Goal: Communication & Community: Ask a question

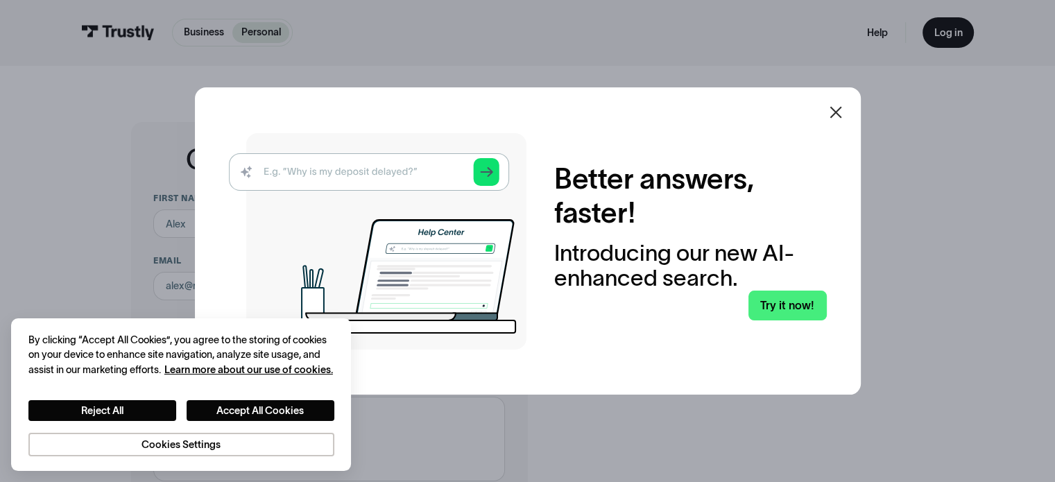
click at [841, 108] on icon at bounding box center [836, 112] width 17 height 17
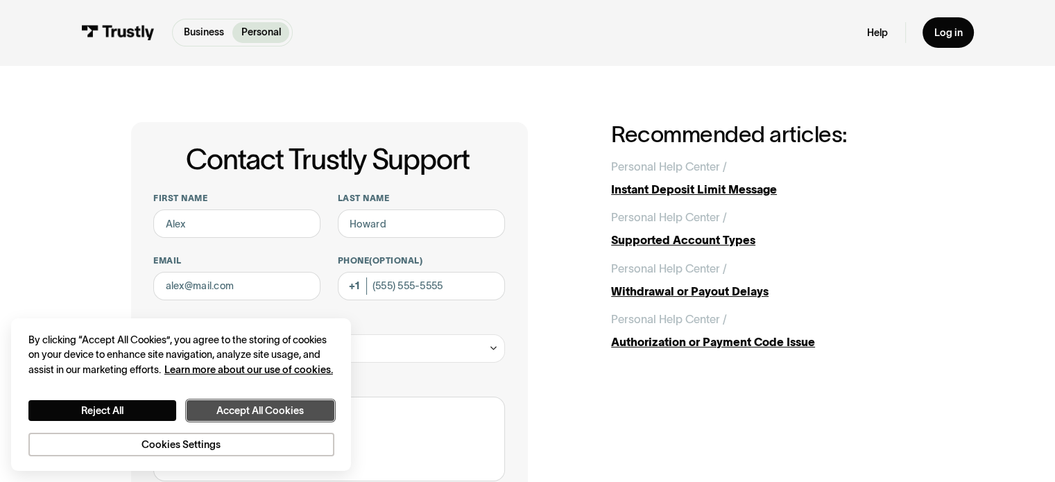
click at [242, 409] on button "Accept All Cookies" at bounding box center [261, 411] width 148 height 22
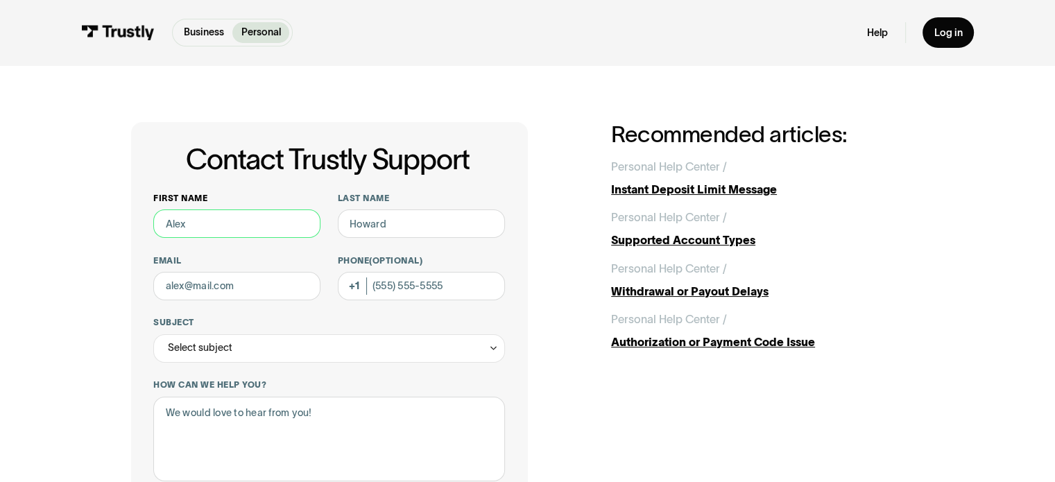
click at [234, 225] on input "First name" at bounding box center [236, 224] width 167 height 28
type input "[PERSON_NAME]"
type input "[EMAIL_ADDRESS][DOMAIN_NAME]"
click at [493, 348] on icon "Contact Trustly Support" at bounding box center [493, 348] width 10 height 11
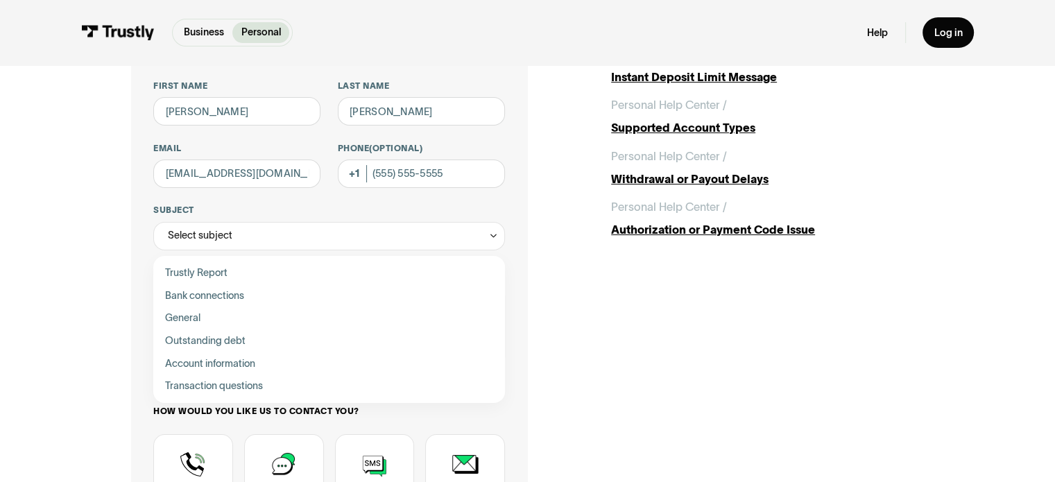
scroll to position [139, 0]
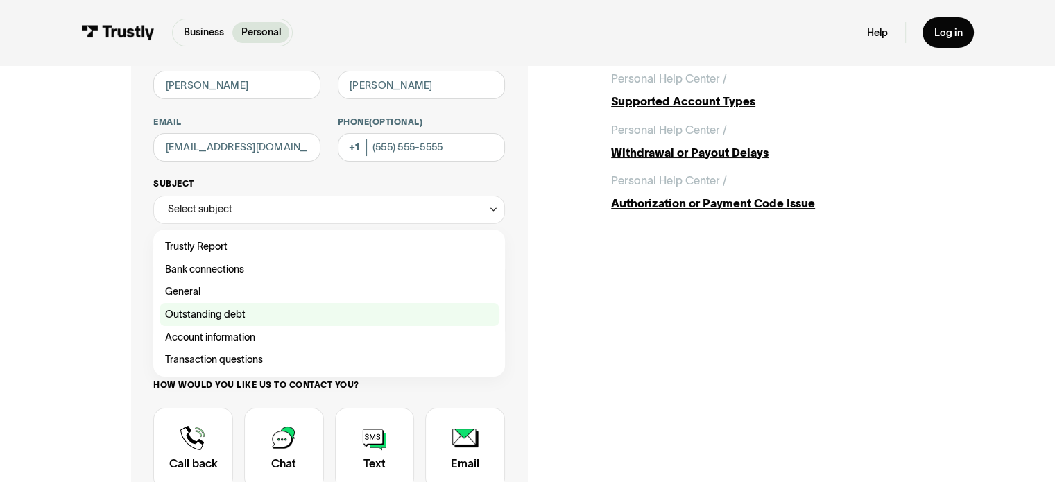
click at [229, 312] on div "Contact Trustly Support" at bounding box center [330, 314] width 340 height 23
type input "**********"
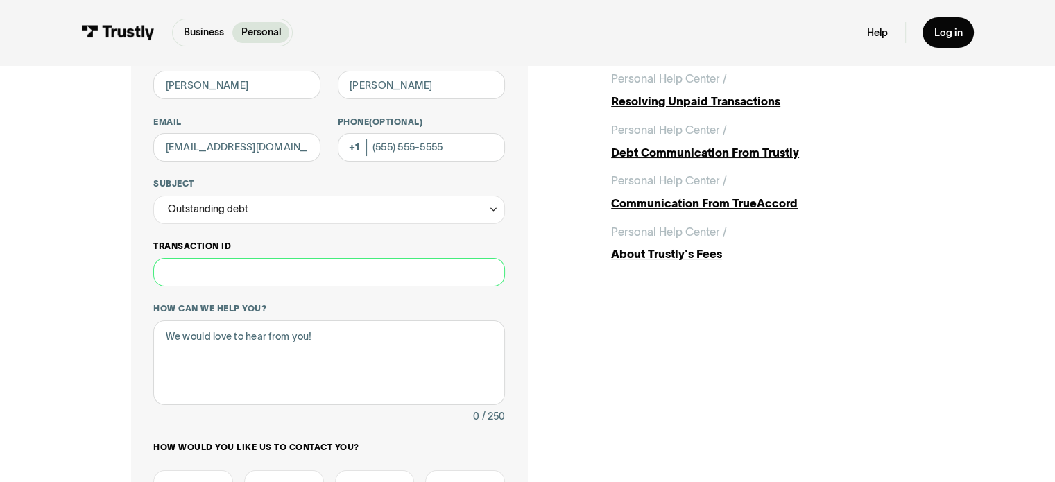
click at [232, 272] on input "Transaction ID" at bounding box center [328, 272] width 351 height 28
click at [190, 276] on input "Transaction ID" at bounding box center [328, 272] width 351 height 28
paste input "**********"
type input "**********"
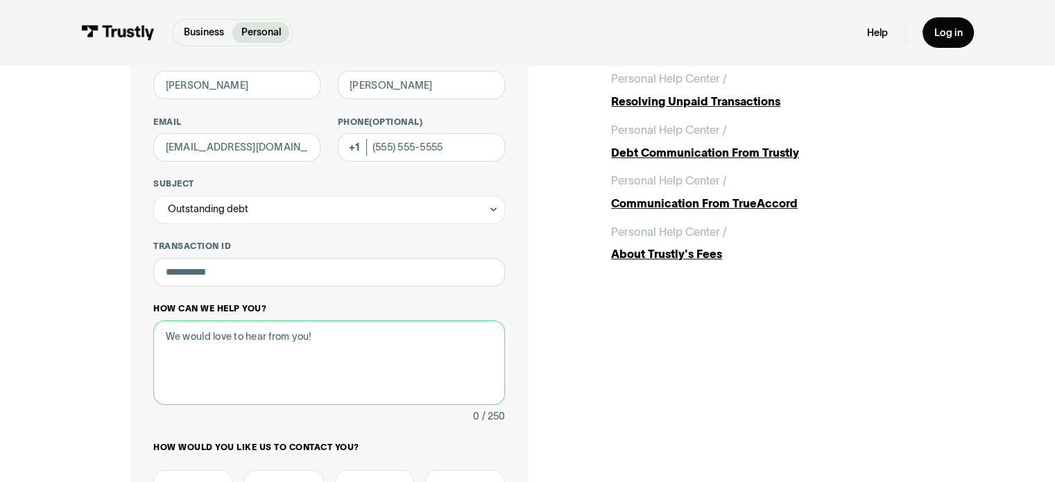
click at [229, 342] on textarea "How can we help you?" at bounding box center [328, 363] width 351 height 85
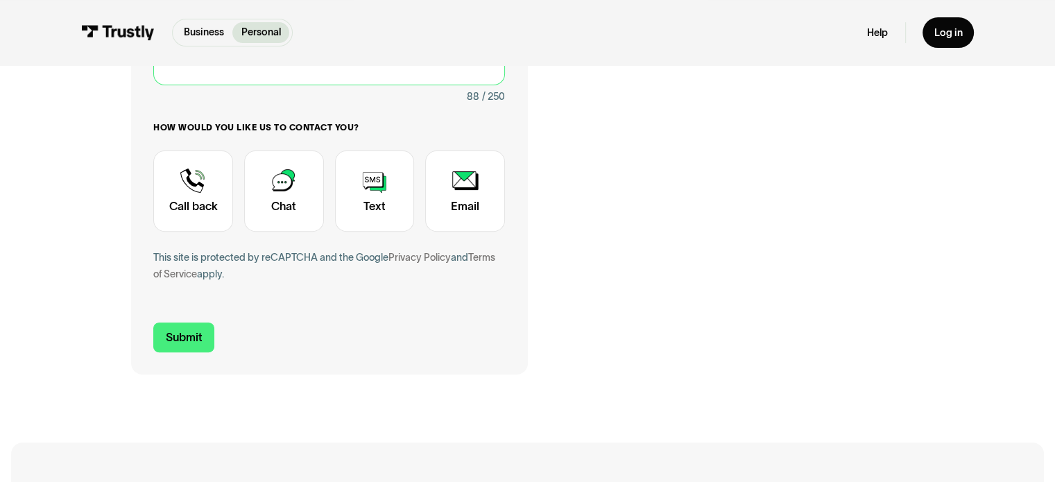
scroll to position [416, 0]
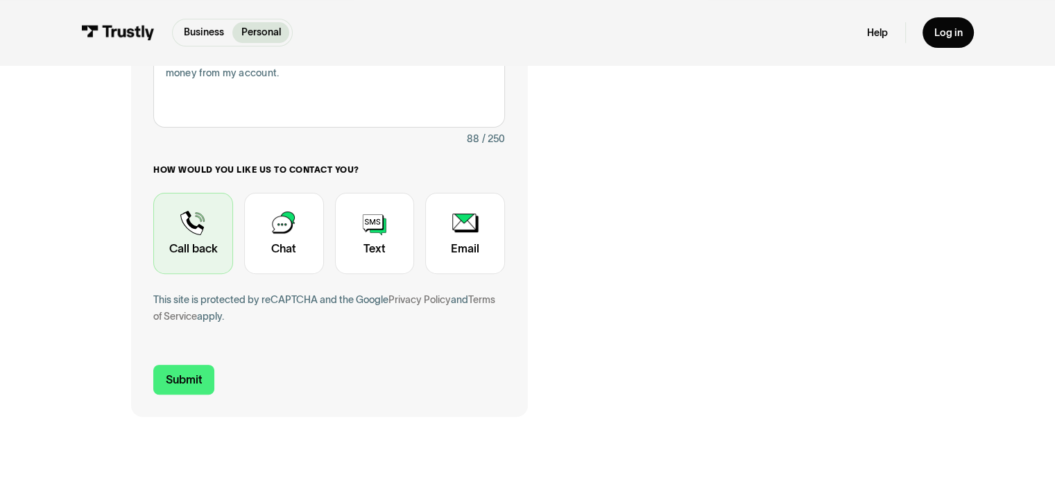
click at [187, 232] on div "Contact Trustly Support" at bounding box center [193, 234] width 80 height 82
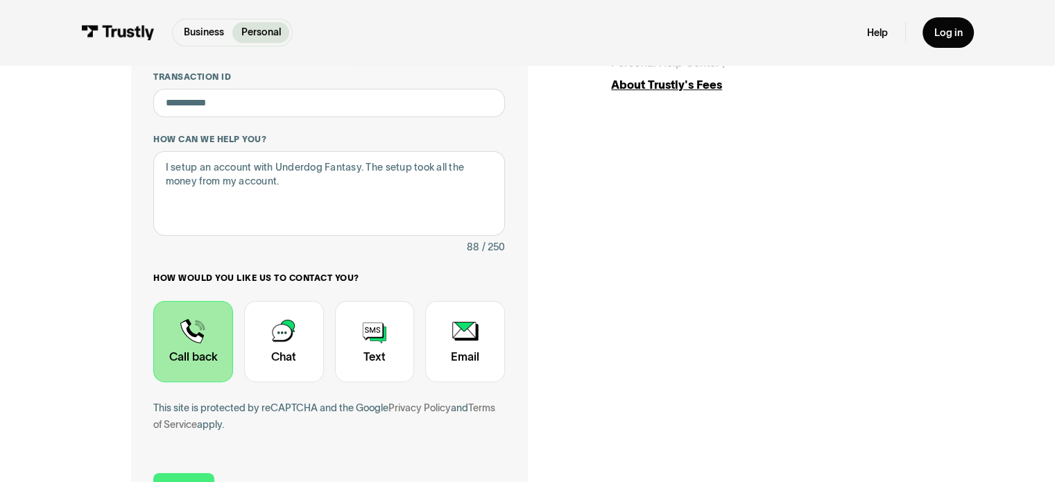
scroll to position [278, 0]
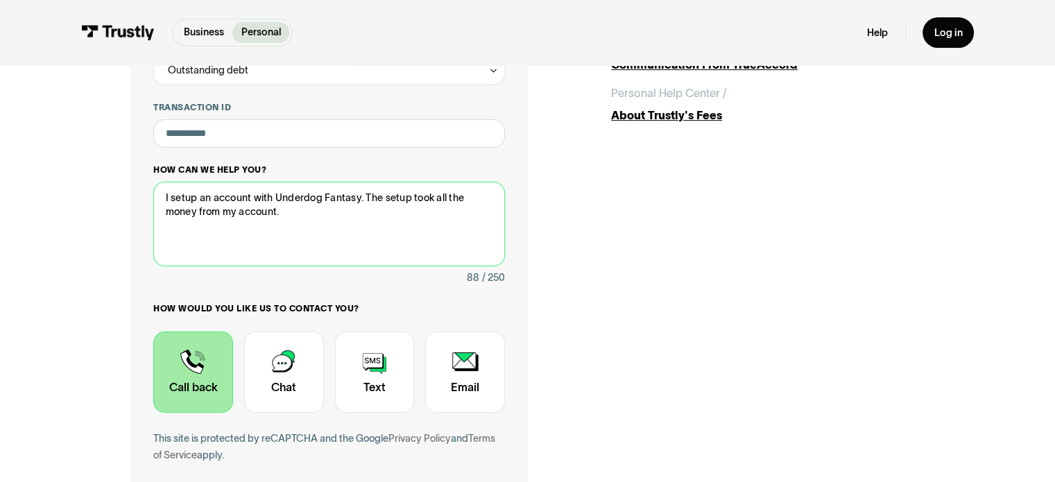
click at [282, 213] on textarea "I setup an account with Underdog Fantasy. The setup took all the money from my …" at bounding box center [328, 224] width 351 height 85
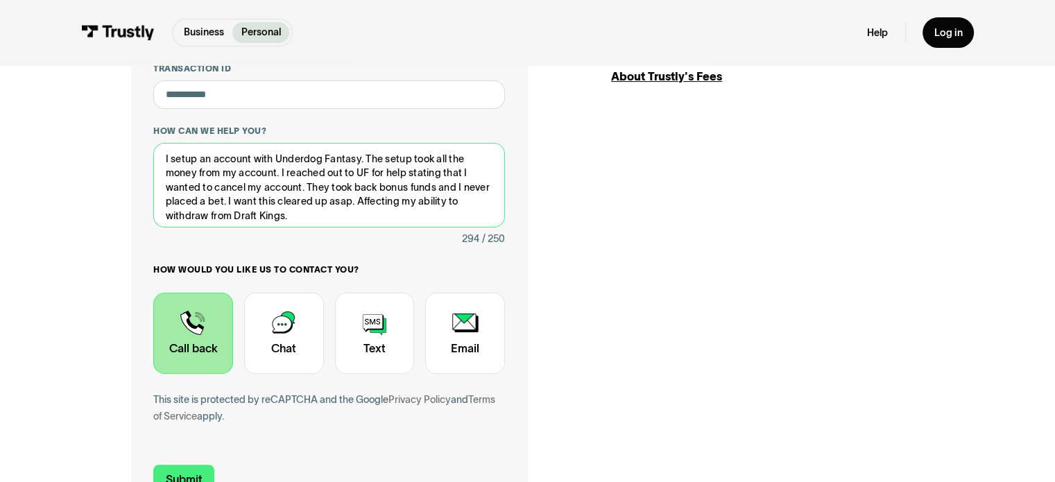
scroll to position [486, 0]
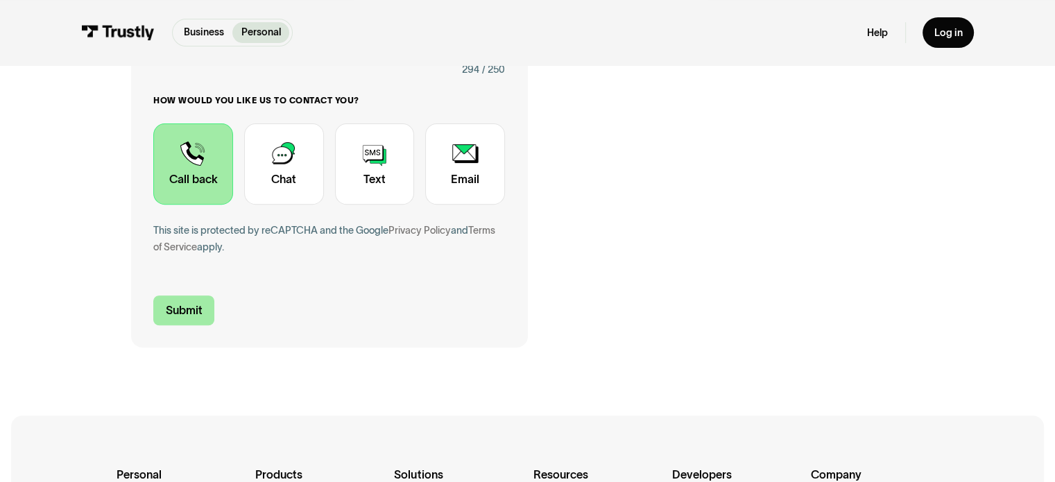
type textarea "I setup an account with Underdog Fantasy. The setup took all the money from my …"
click at [187, 306] on input "Submit" at bounding box center [183, 311] width 61 height 30
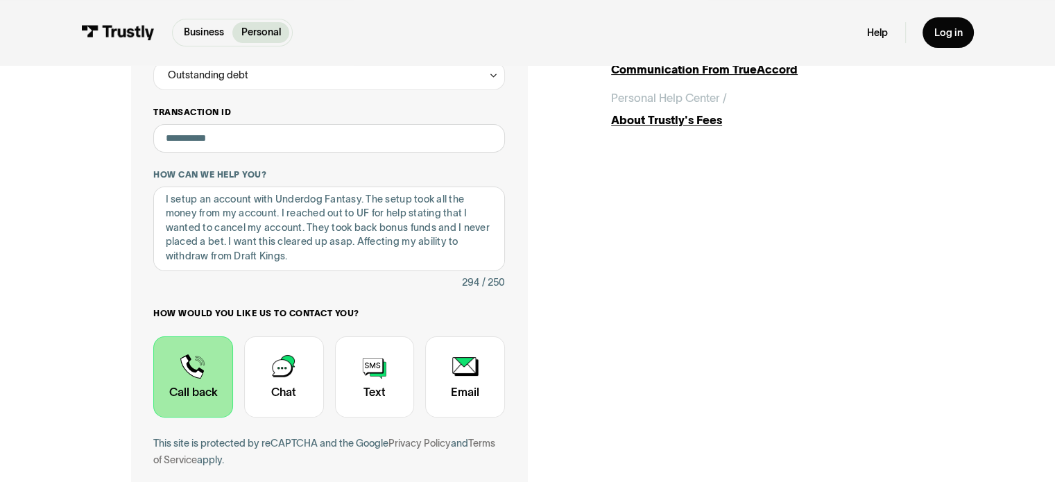
scroll to position [0, 0]
click at [469, 78] on div "Outstanding debt" at bounding box center [328, 76] width 351 height 28
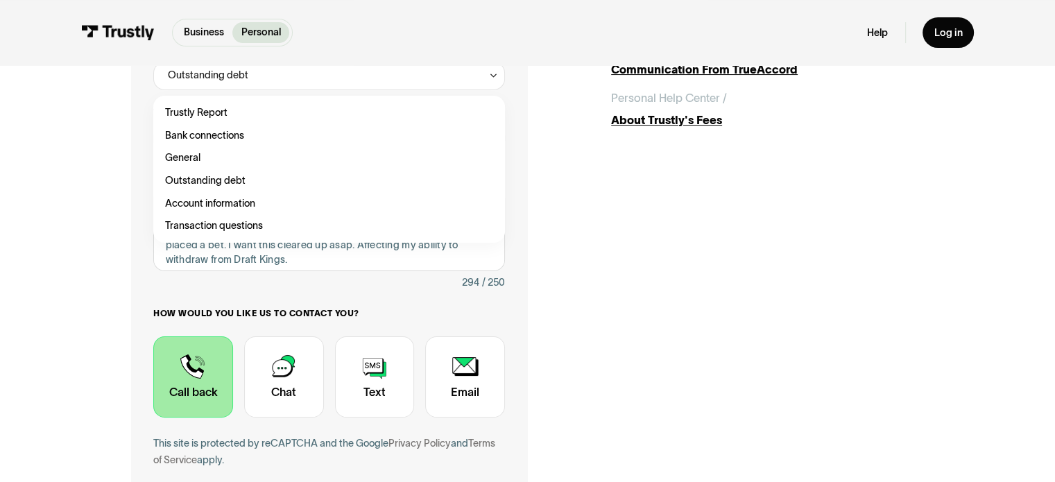
click at [469, 77] on div "Outstanding debt" at bounding box center [328, 76] width 351 height 28
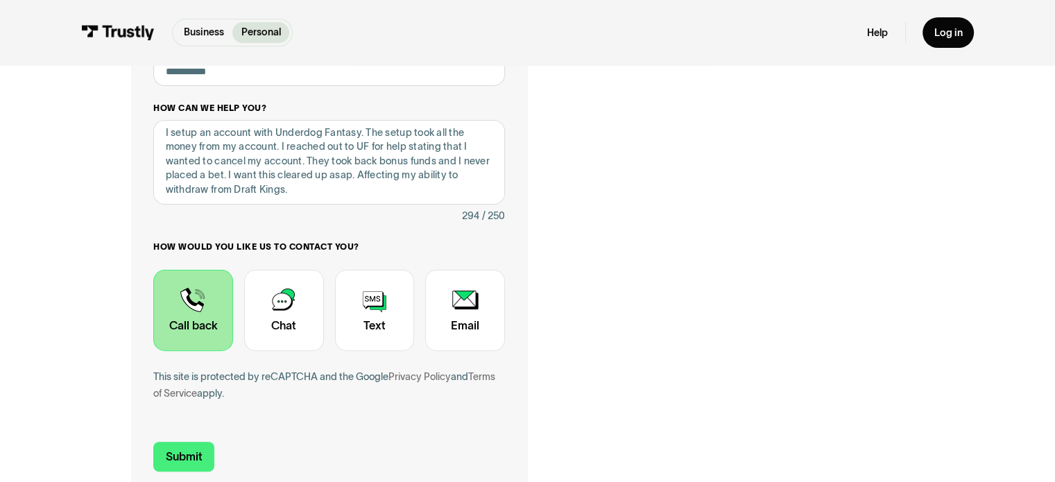
scroll to position [342, 0]
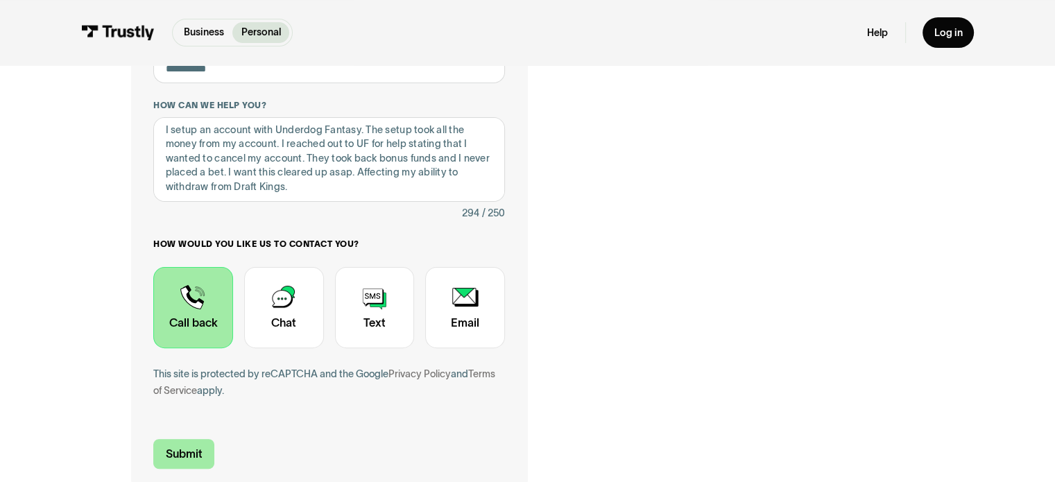
click at [185, 457] on input "Submit" at bounding box center [183, 454] width 61 height 30
type input "+16152439928"
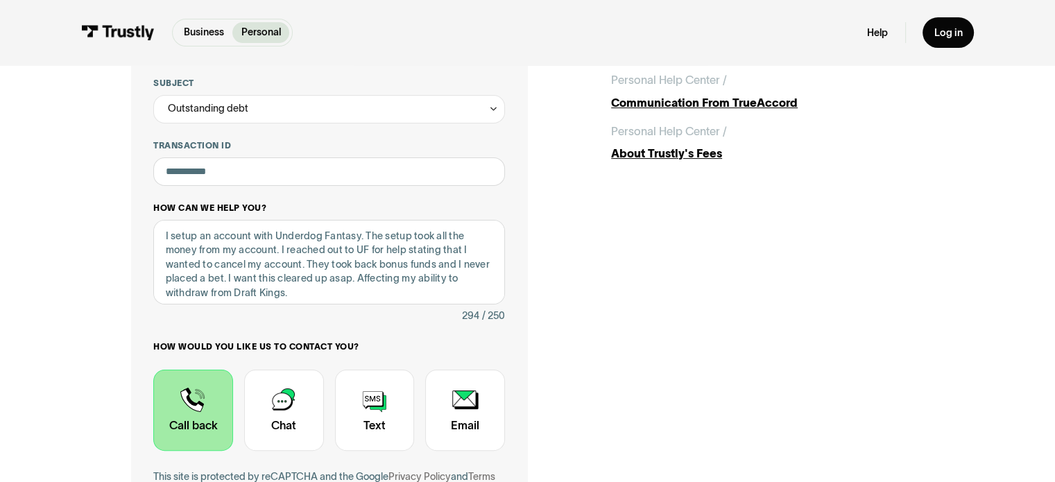
scroll to position [208, 0]
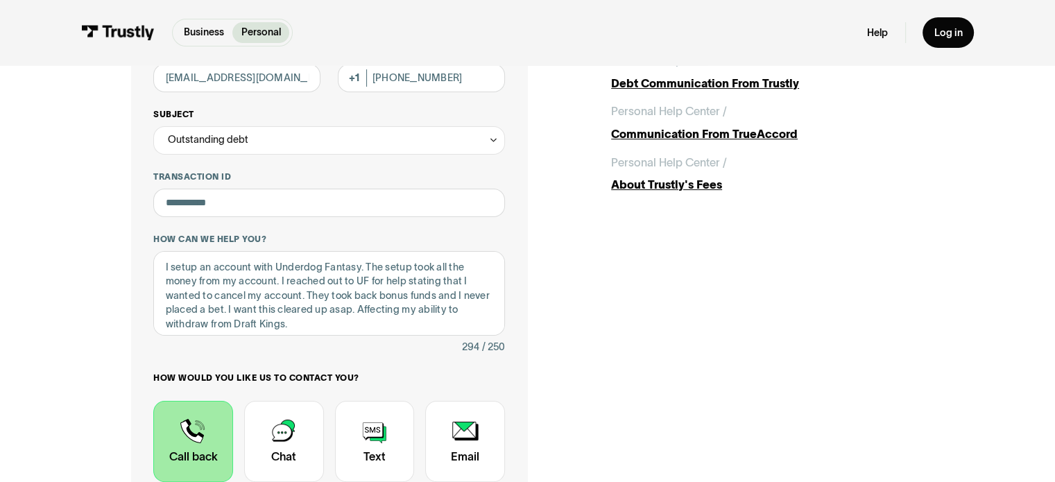
click at [488, 141] on icon "Contact Trustly Support" at bounding box center [493, 140] width 10 height 11
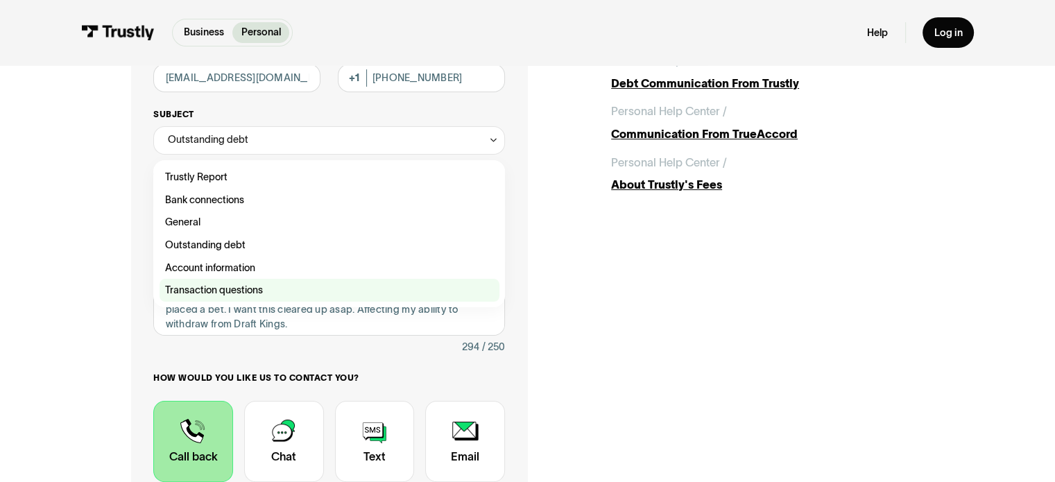
click at [230, 288] on div "Contact Trustly Support" at bounding box center [330, 290] width 340 height 23
type input "**********"
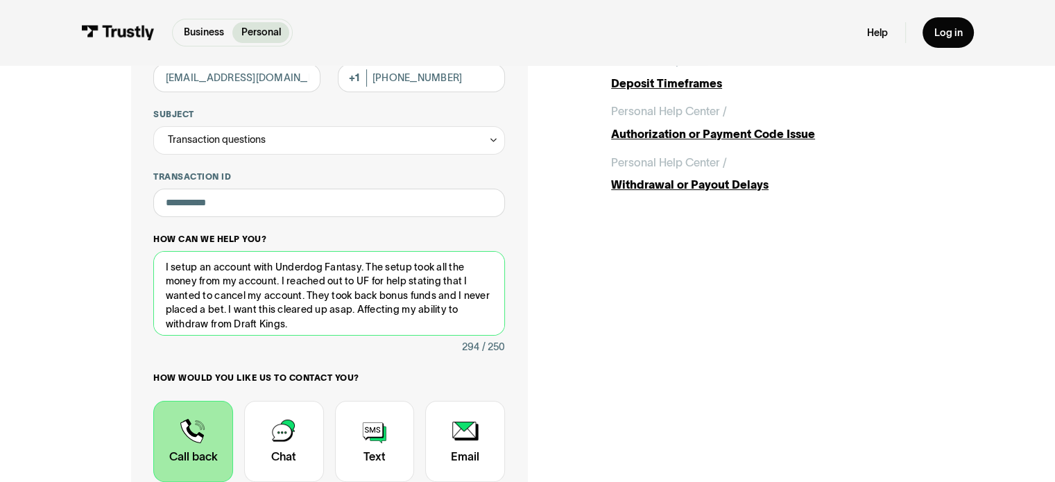
click at [278, 281] on textarea "I setup an account with Underdog Fantasy. The setup took all the money from my …" at bounding box center [328, 293] width 351 height 85
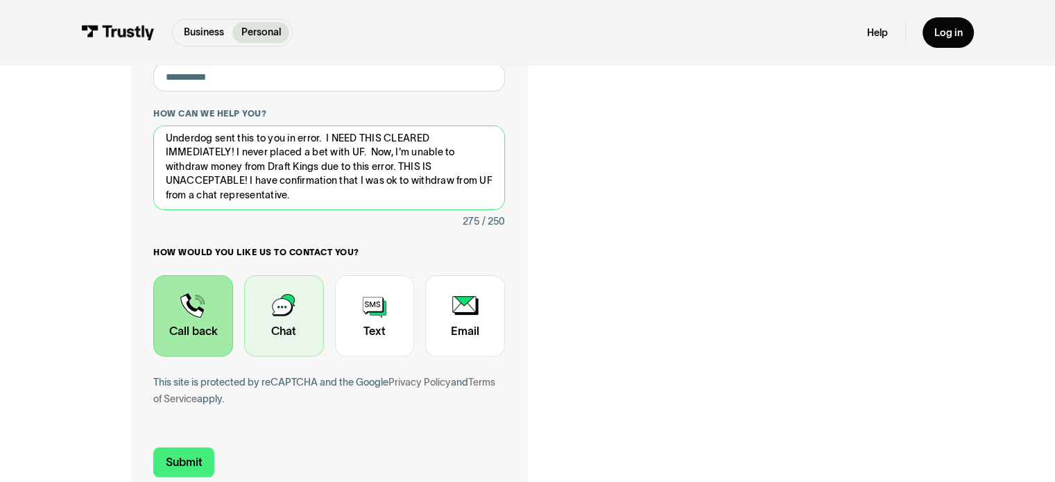
scroll to position [416, 0]
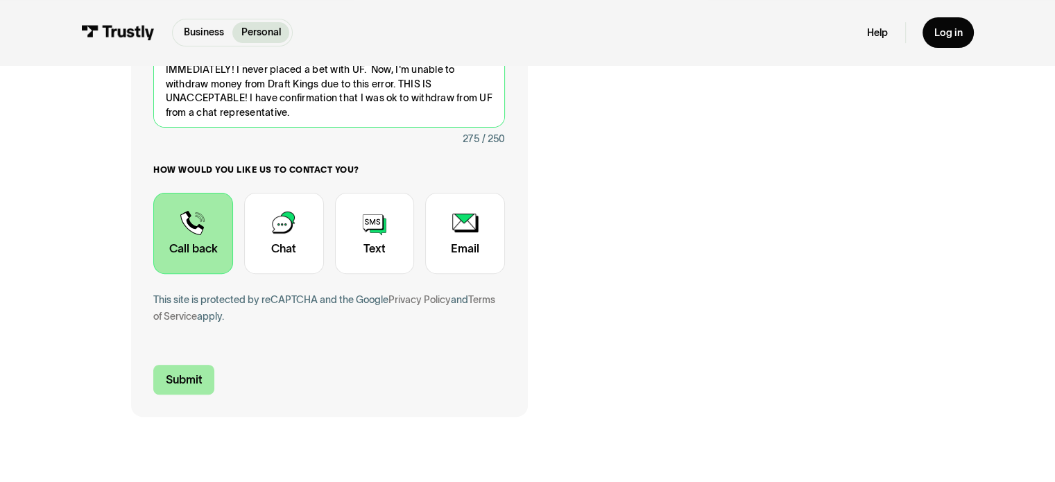
type textarea "Underdog sent this to you in error. I NEED THIS CLEARED IMMEDIATELY! I never pl…"
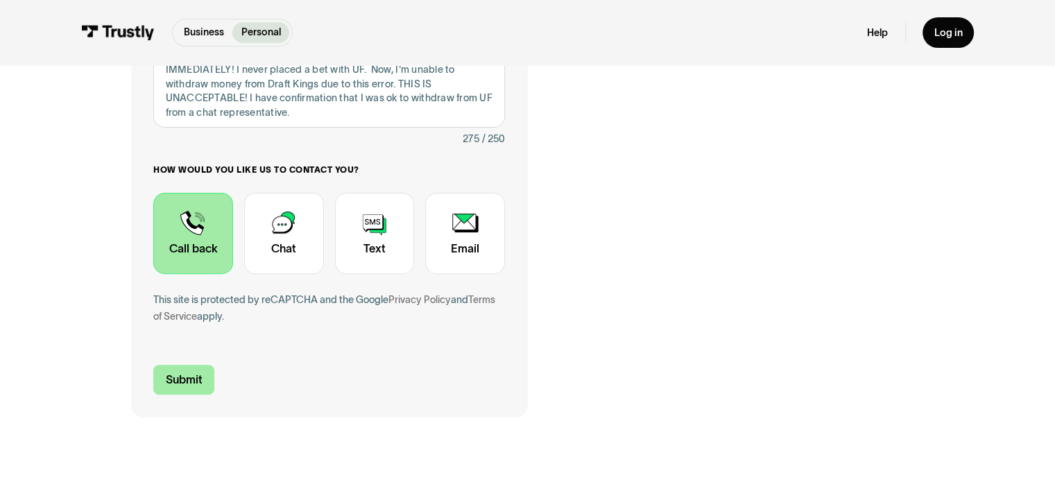
click at [182, 377] on input "Submit" at bounding box center [183, 380] width 61 height 30
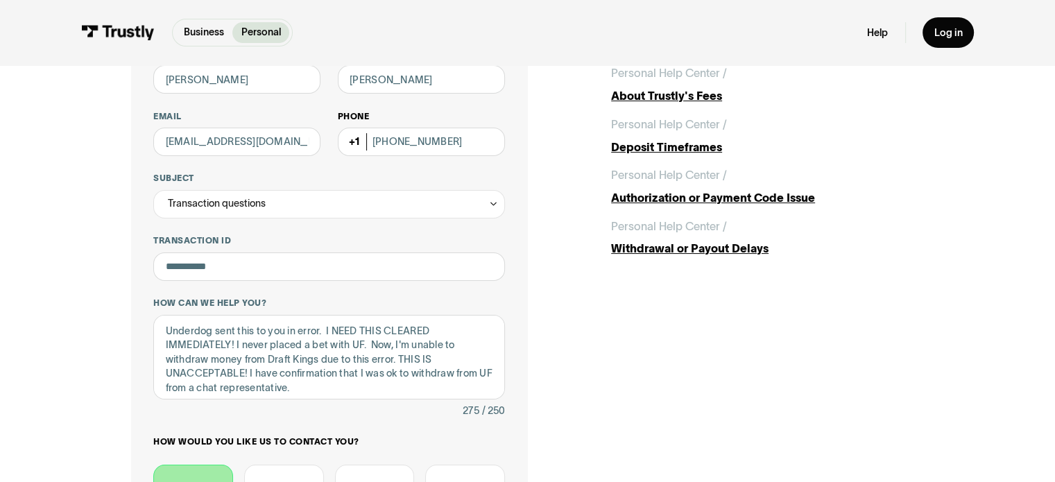
scroll to position [139, 0]
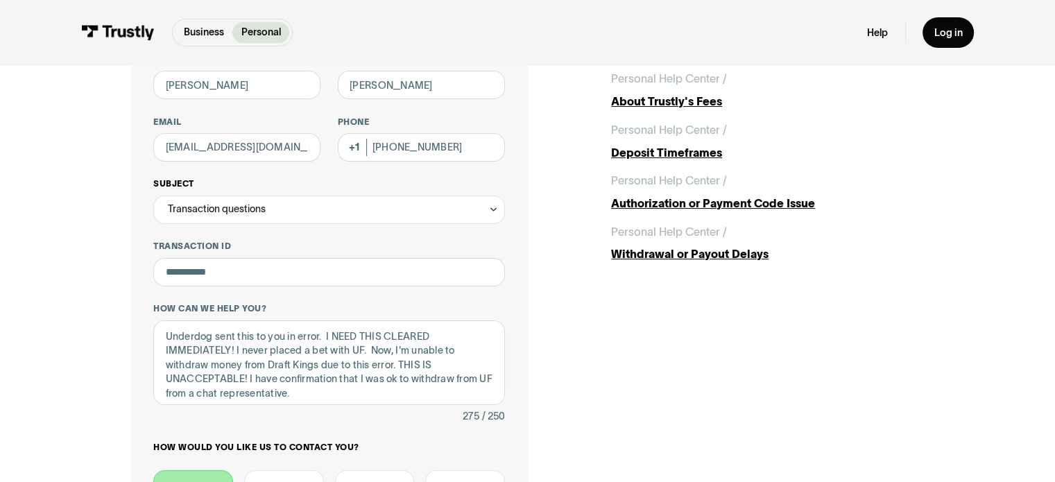
click at [491, 207] on icon "Contact Trustly Support" at bounding box center [493, 209] width 10 height 11
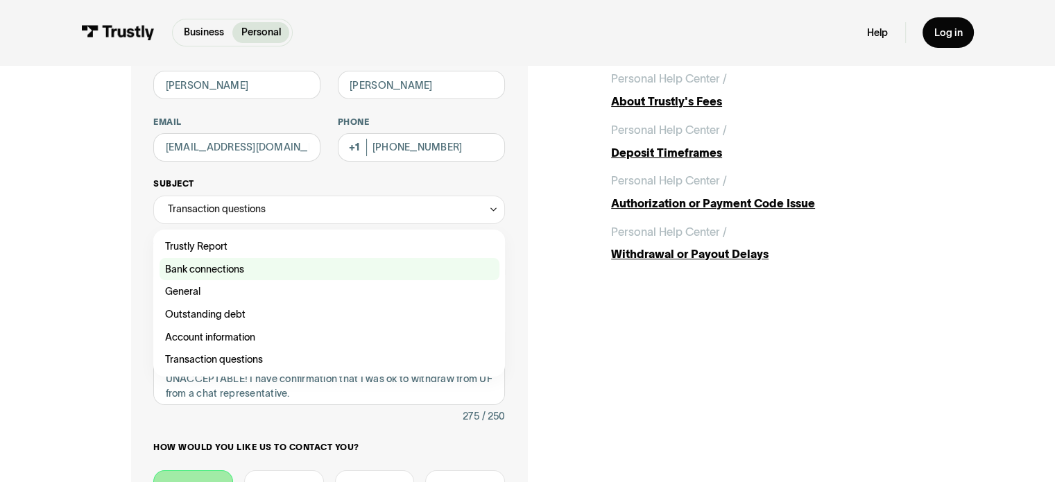
click at [226, 266] on div "Contact Trustly Support" at bounding box center [330, 269] width 340 height 23
type input "**********"
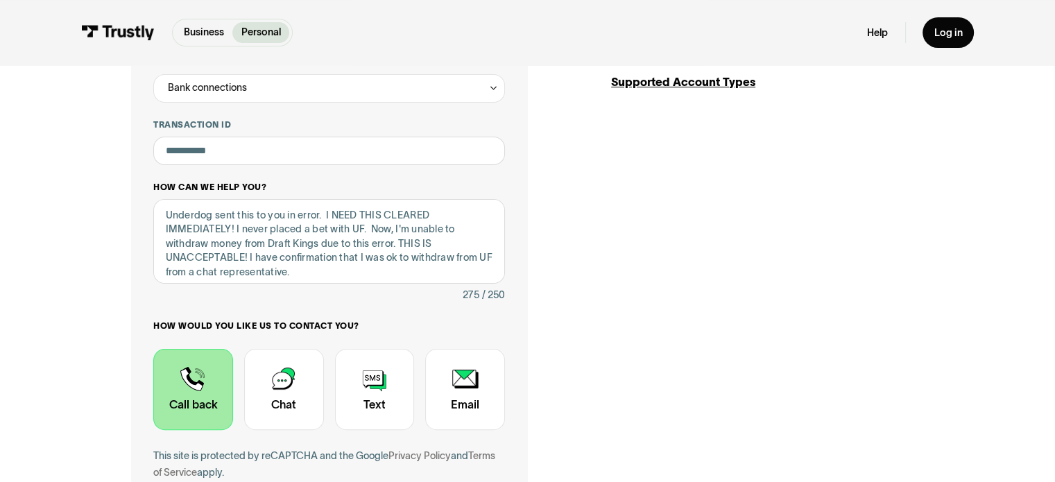
scroll to position [278, 0]
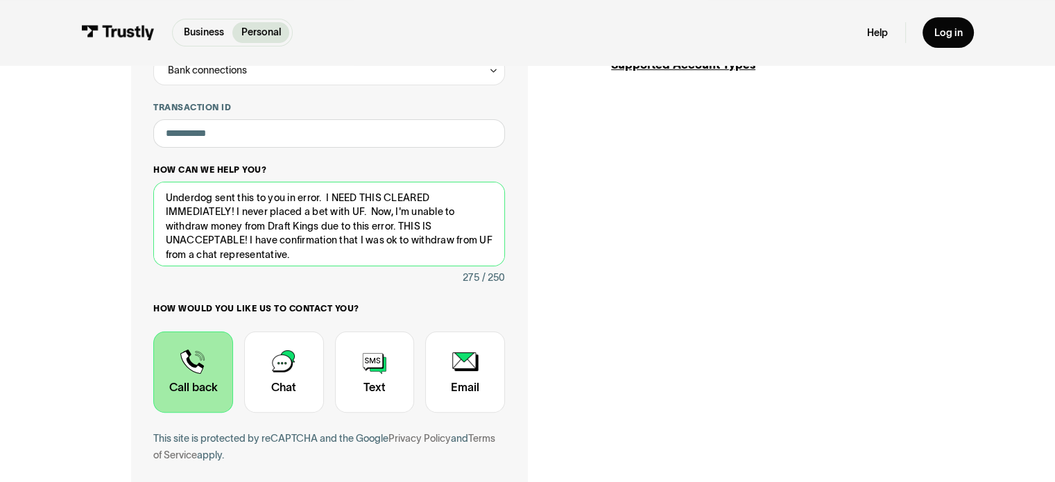
click at [278, 220] on textarea "Underdog sent this to you in error. I NEED THIS CLEARED IMMEDIATELY! I never pl…" at bounding box center [328, 224] width 351 height 85
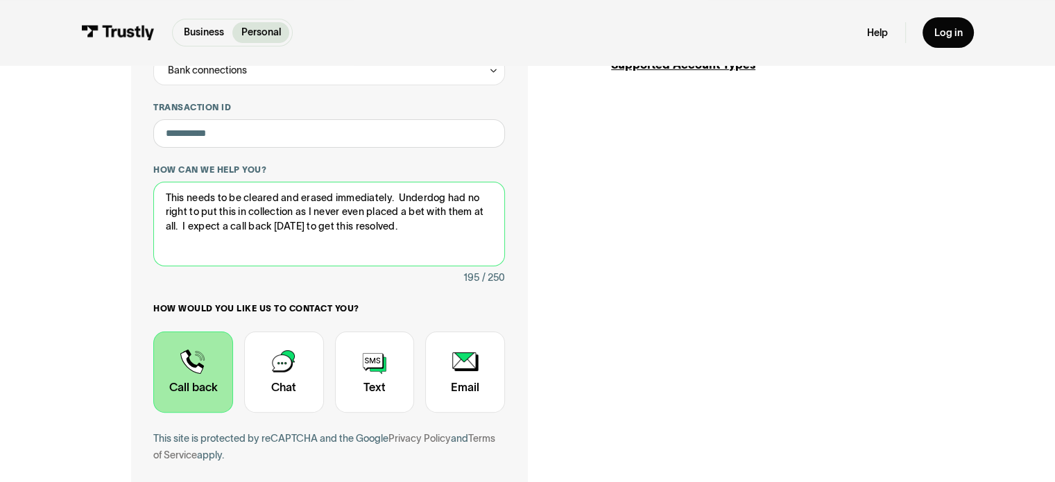
type textarea "This needs to be cleared and erased immediately. Underdog had no right to put t…"
